Goal: Information Seeking & Learning: Compare options

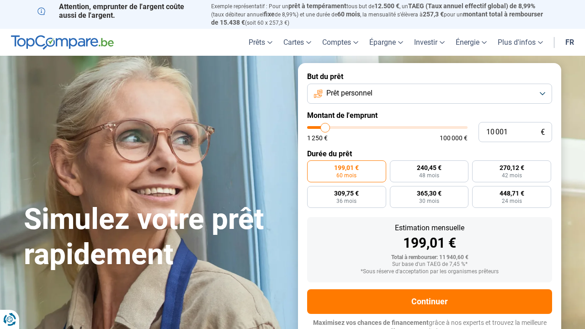
type input "68 750"
type input "68750"
click at [415, 127] on input "range" at bounding box center [387, 127] width 160 height 3
radio input "false"
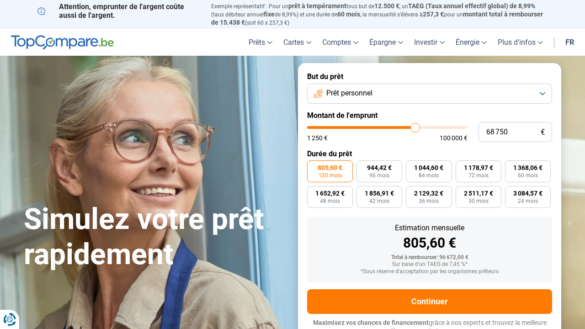
scroll to position [5, 0]
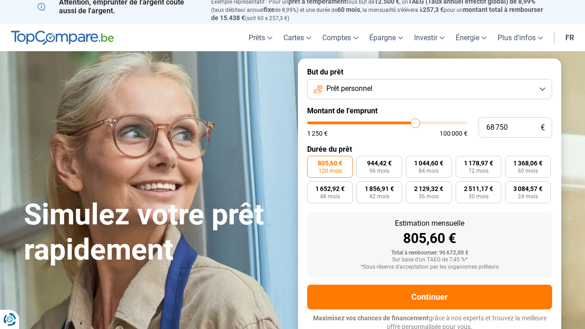
type input "73 000"
type input "73000"
click at [421, 124] on input "range" at bounding box center [387, 122] width 160 height 3
click at [419, 124] on input "range" at bounding box center [387, 122] width 160 height 3
type input "69 000"
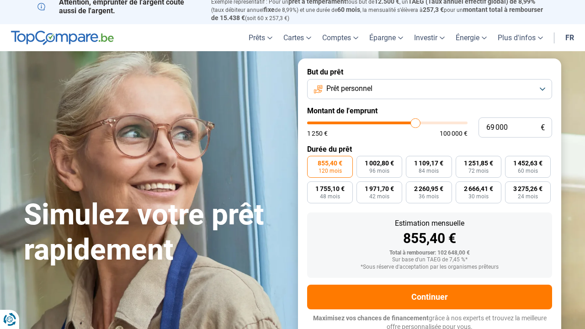
type input "69000"
click at [415, 123] on input "range" at bounding box center [387, 122] width 160 height 3
click at [417, 121] on input "range" at bounding box center [387, 122] width 160 height 3
click at [418, 121] on input "range" at bounding box center [387, 122] width 160 height 3
click at [419, 121] on input "range" at bounding box center [387, 122] width 160 height 3
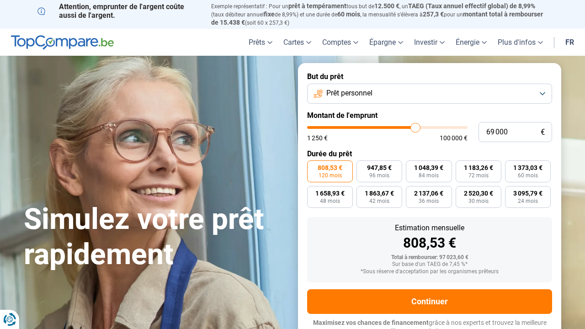
scroll to position [0, 0]
